Goal: Answer question/provide support

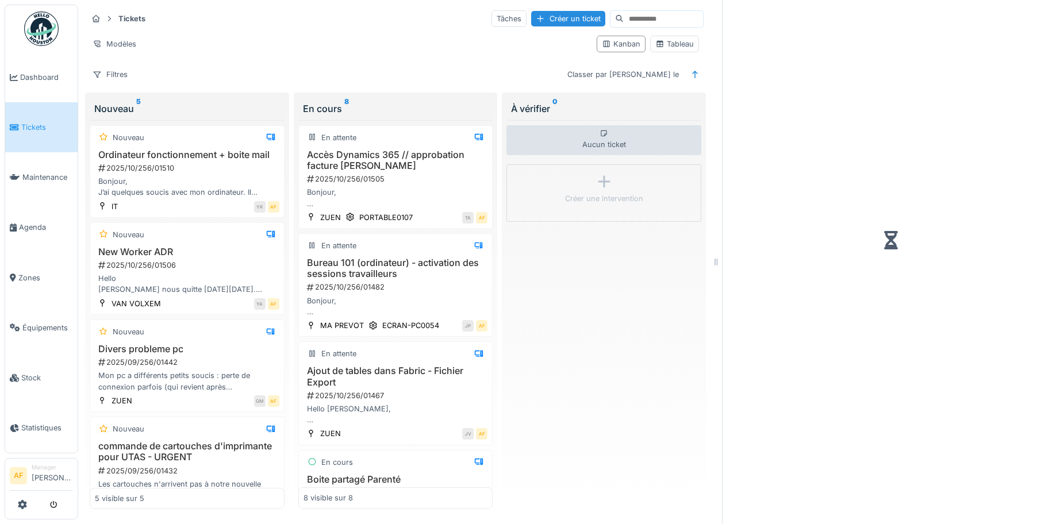
click at [52, 127] on span "Tickets" at bounding box center [47, 127] width 52 height 11
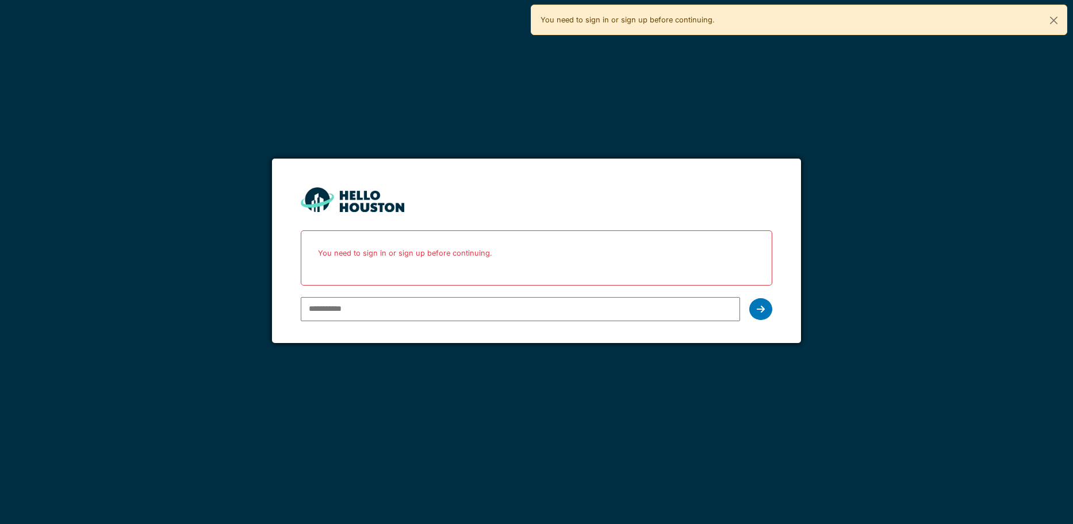
type input "**********"
click at [757, 312] on icon at bounding box center [761, 309] width 8 height 9
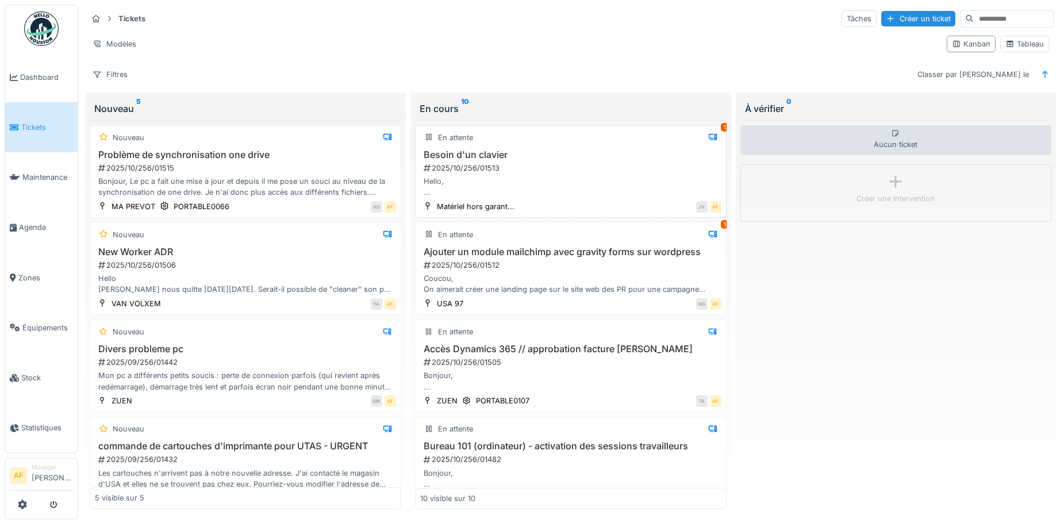
click at [561, 145] on div "En attente 1 Besoin d'un clavier 2025/10/256/01513 Hello, J'aurais besoin d'un …" at bounding box center [571, 171] width 312 height 93
click at [603, 186] on div "Hello, J'aurais besoin d'un deuxième clavier car le mien est resté chez moi.." at bounding box center [570, 187] width 301 height 22
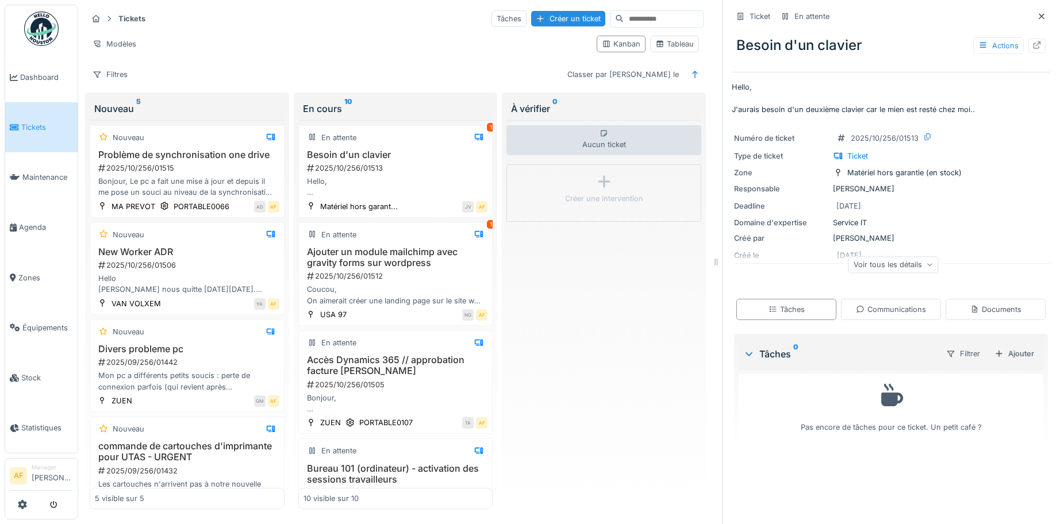
scroll to position [9, 0]
click at [858, 256] on div "Voir tous les détails" at bounding box center [894, 264] width 90 height 17
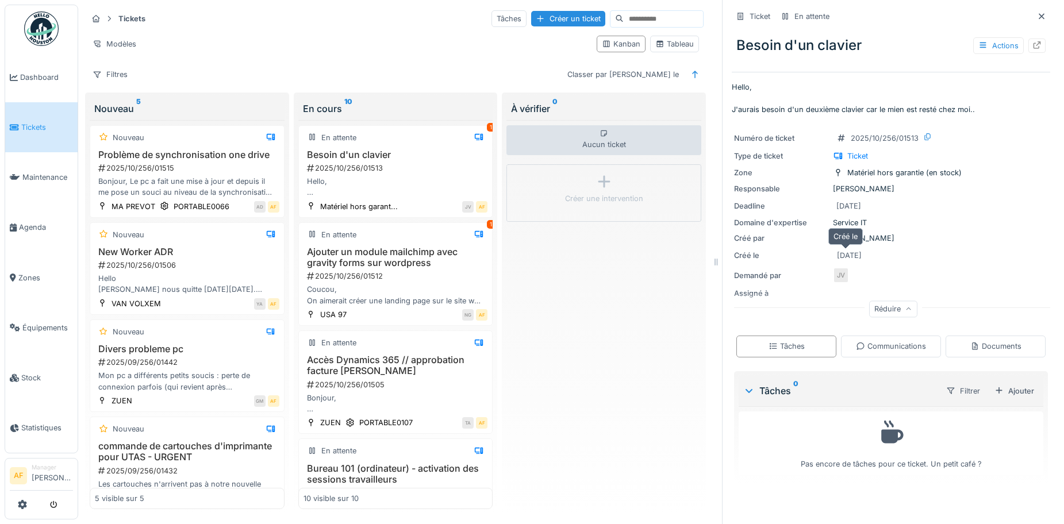
scroll to position [0, 0]
click at [433, 250] on h3 "Ajouter un module mailchimp avec gravity forms sur wordpress" at bounding box center [396, 258] width 185 height 22
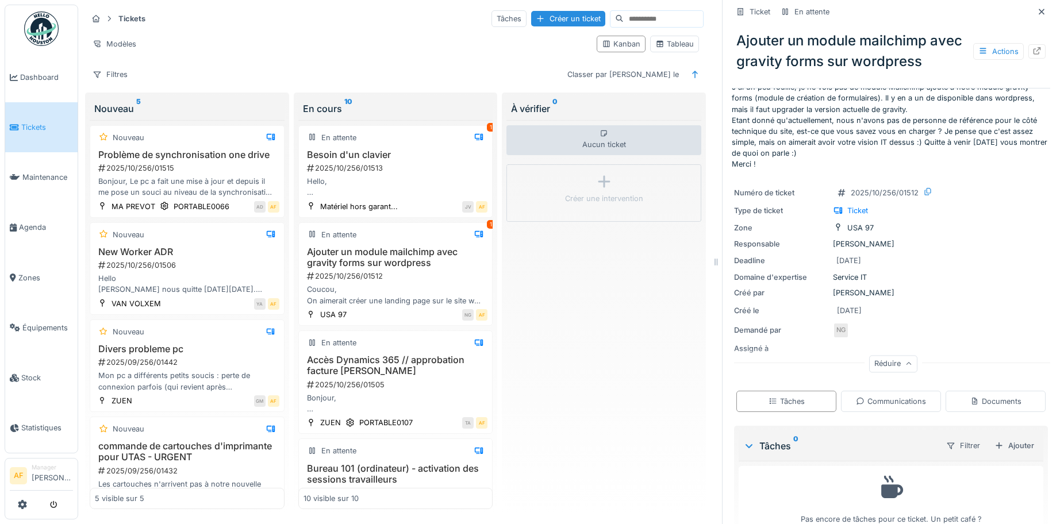
scroll to position [72, 0]
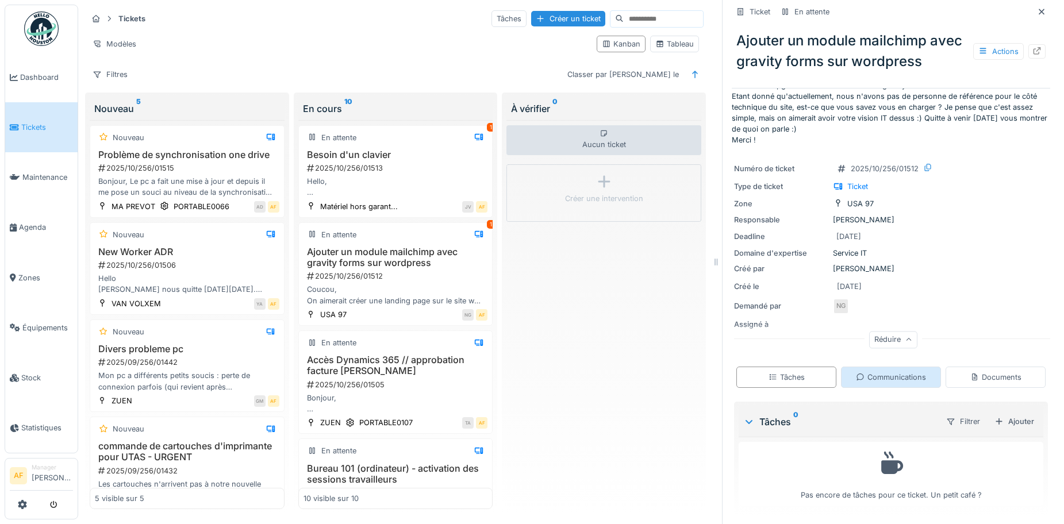
click at [871, 379] on div "Communications" at bounding box center [891, 377] width 70 height 11
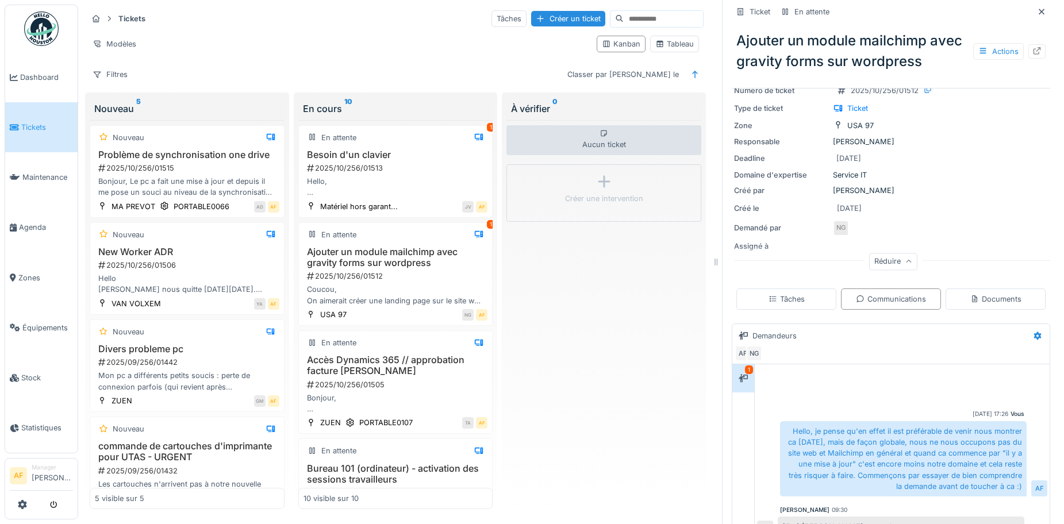
scroll to position [231, 0]
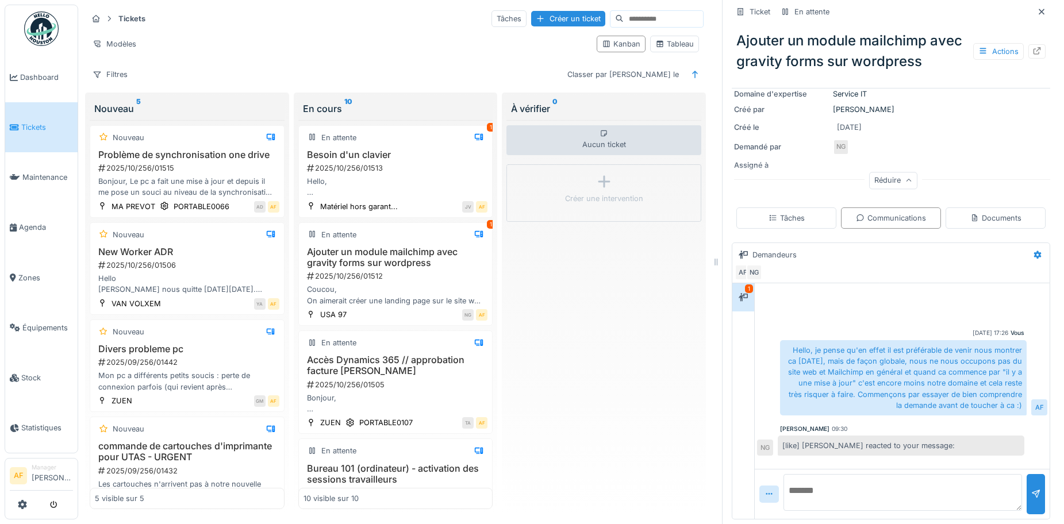
click at [829, 484] on textarea at bounding box center [903, 492] width 239 height 37
click at [741, 290] on div at bounding box center [743, 297] width 17 height 14
click at [914, 492] on textarea at bounding box center [903, 492] width 239 height 37
type textarea "*"
